Goal: Information Seeking & Learning: Learn about a topic

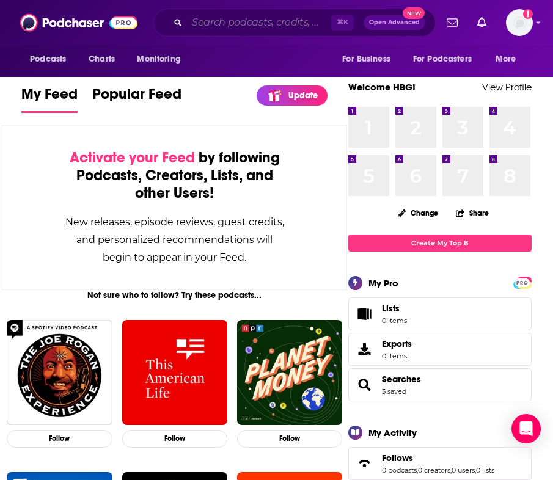
click at [232, 24] on input "Search podcasts, credits, & more..." at bounding box center [259, 23] width 144 height 20
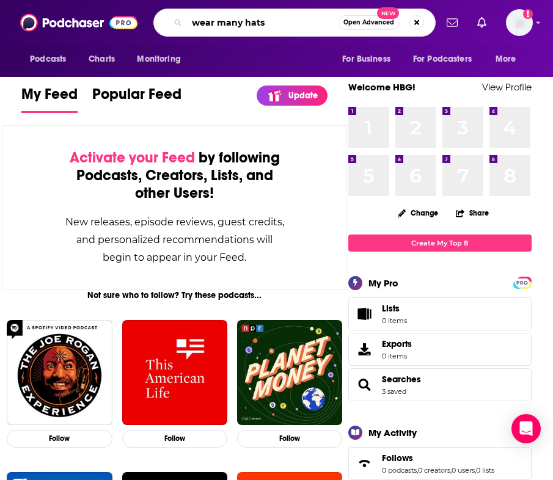
type input "wear many hats"
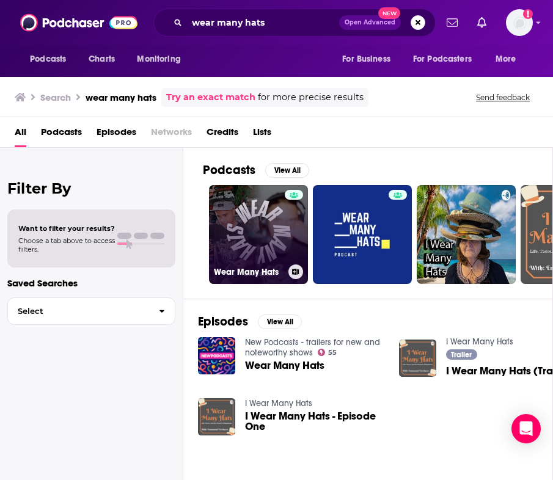
click at [256, 240] on link "Wear Many Hats" at bounding box center [258, 234] width 99 height 99
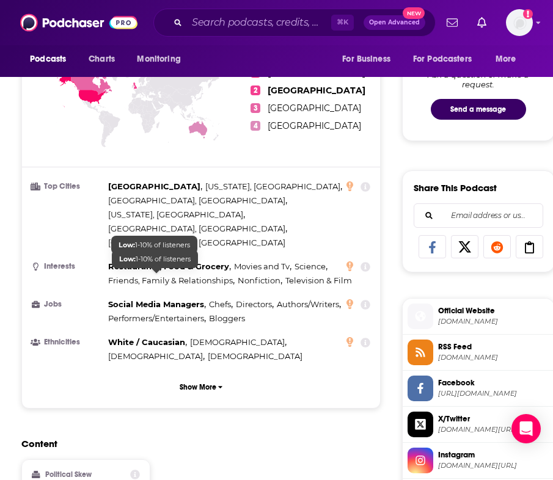
scroll to position [636, 0]
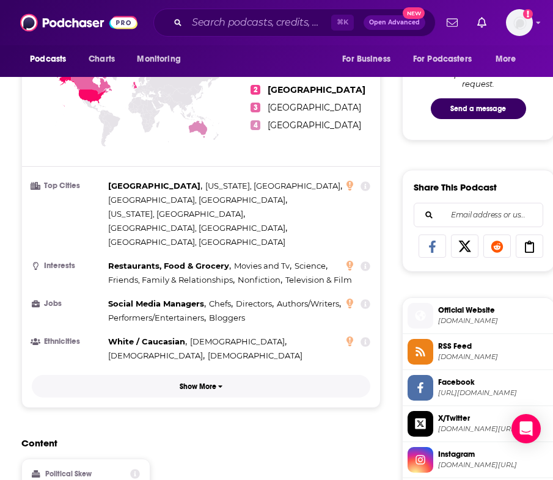
click at [203, 375] on button "Show More" at bounding box center [201, 386] width 339 height 23
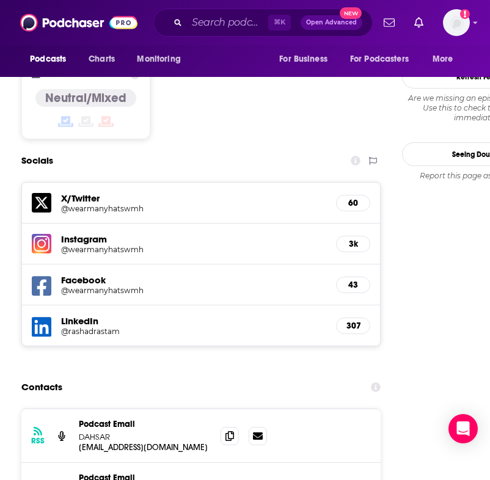
scroll to position [1244, 0]
